Goal: Navigation & Orientation: Understand site structure

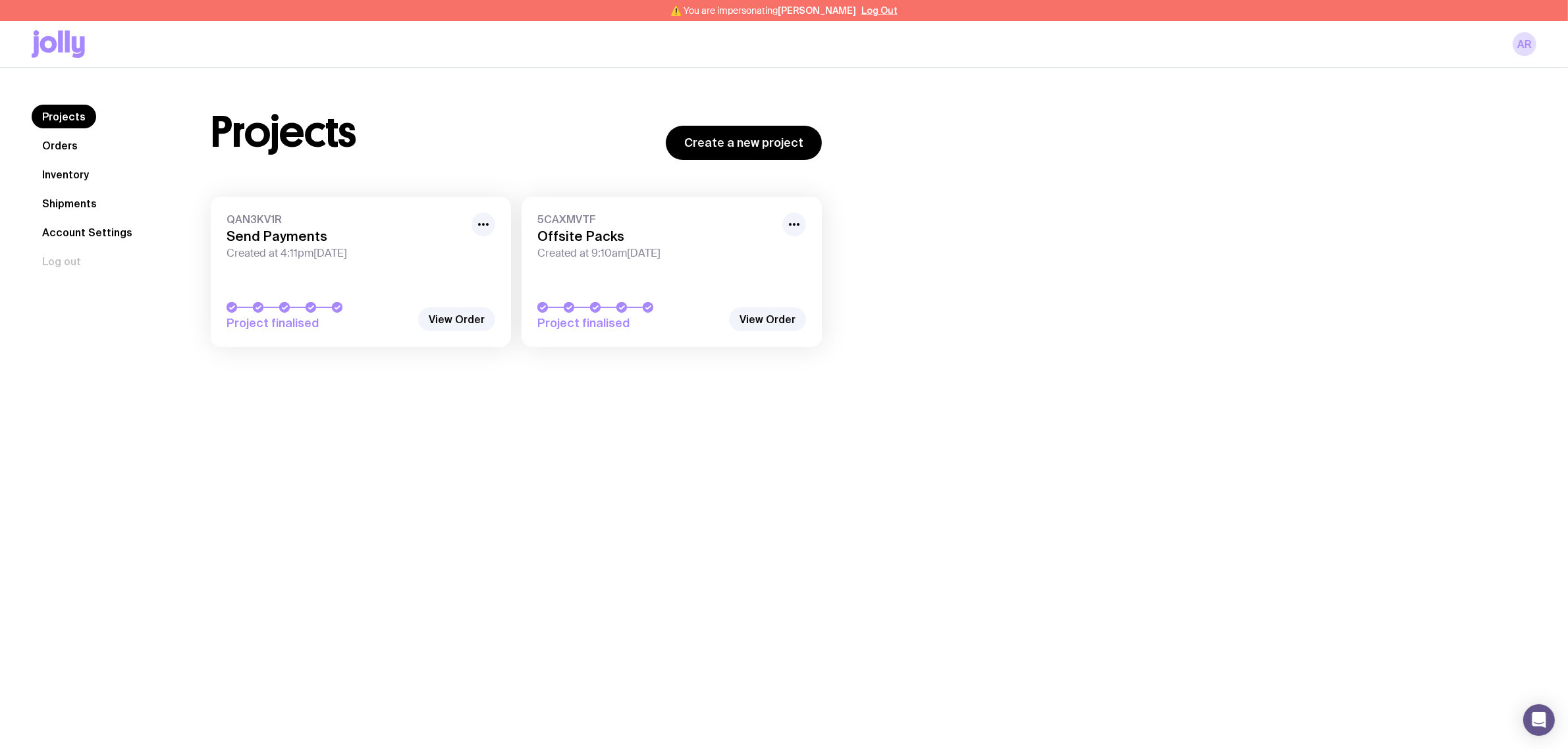
click at [63, 139] on link "Orders" at bounding box center [60, 145] width 56 height 24
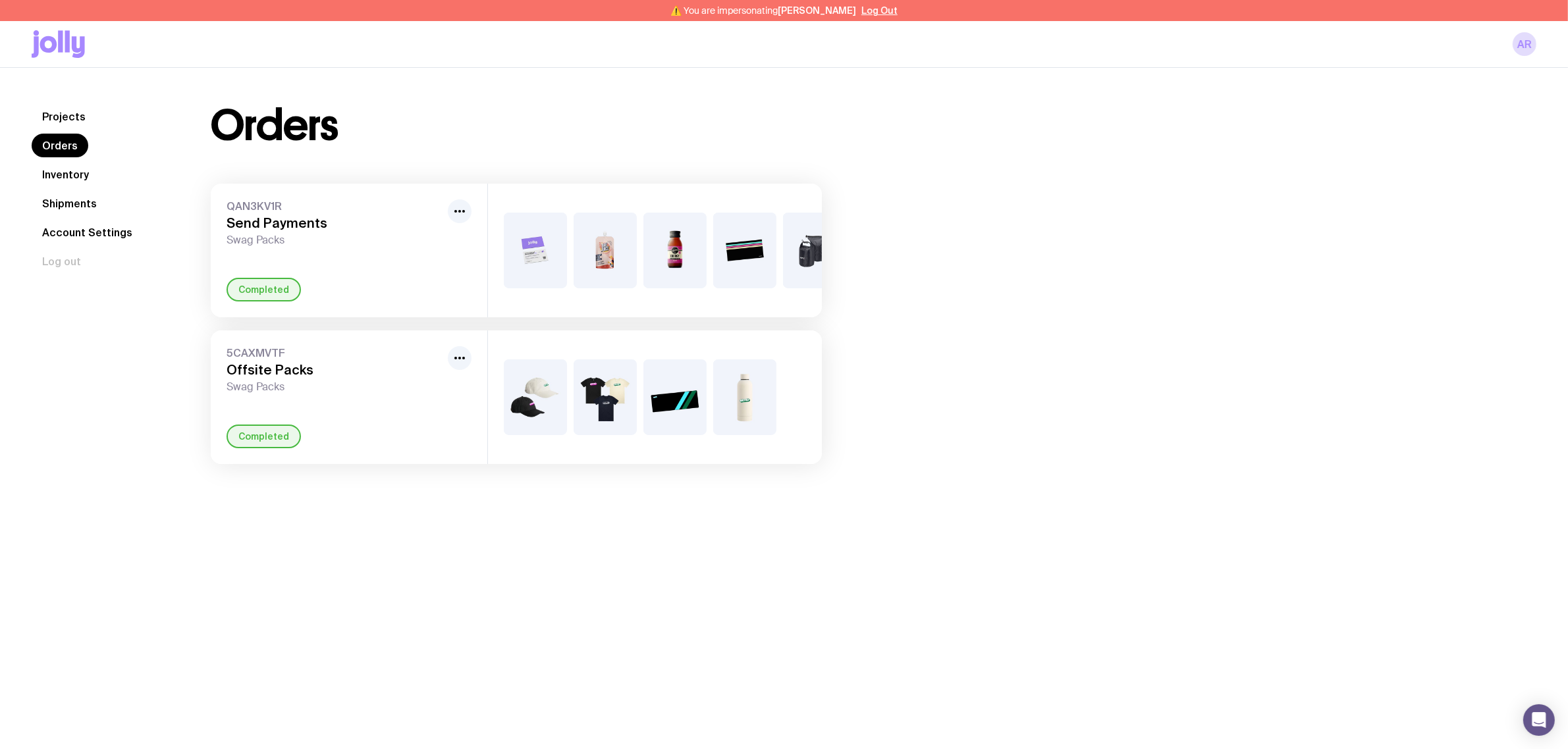
click at [71, 199] on link "Shipments" at bounding box center [70, 203] width 76 height 24
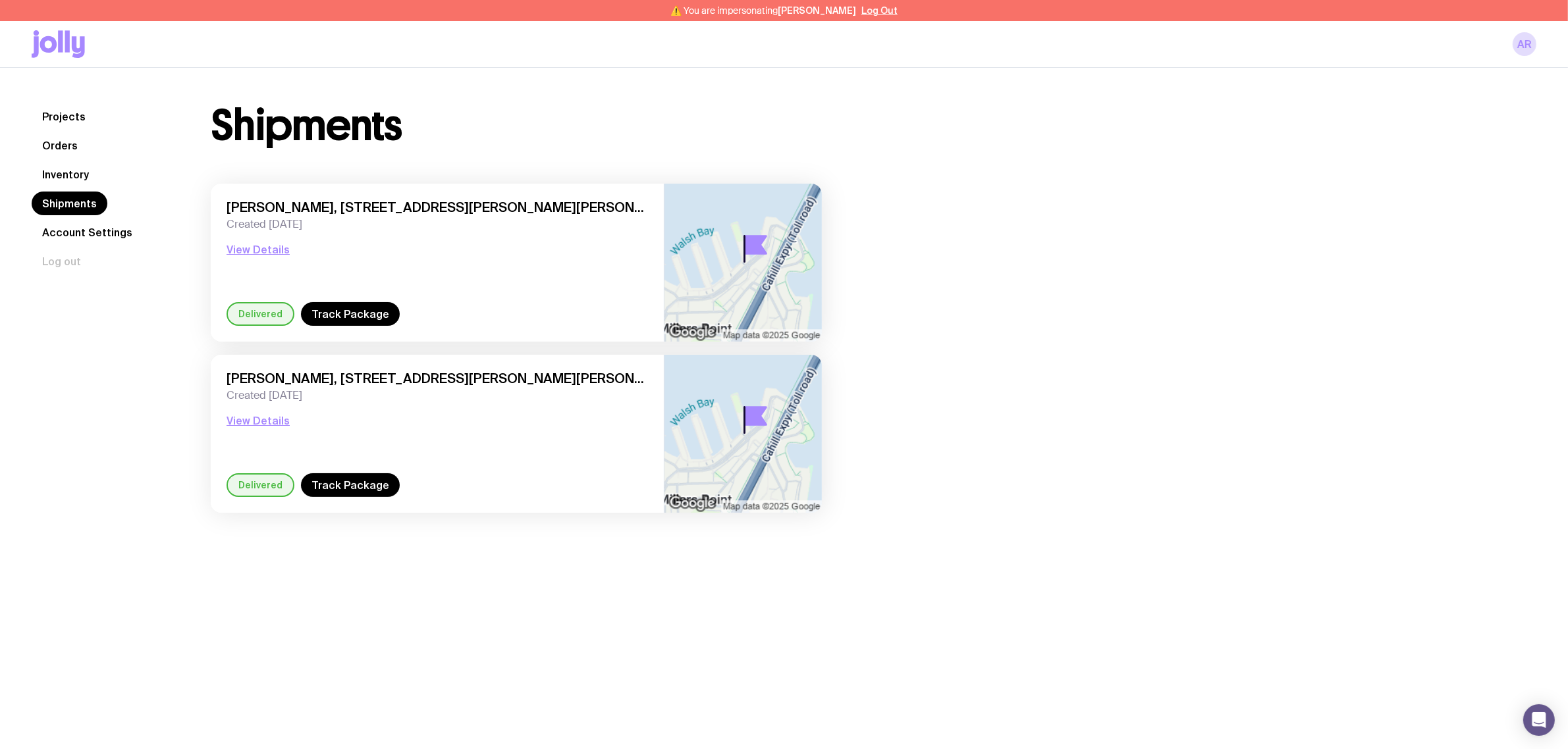
click at [59, 165] on link "Inventory" at bounding box center [65, 174] width 68 height 24
